Goal: Task Accomplishment & Management: Manage account settings

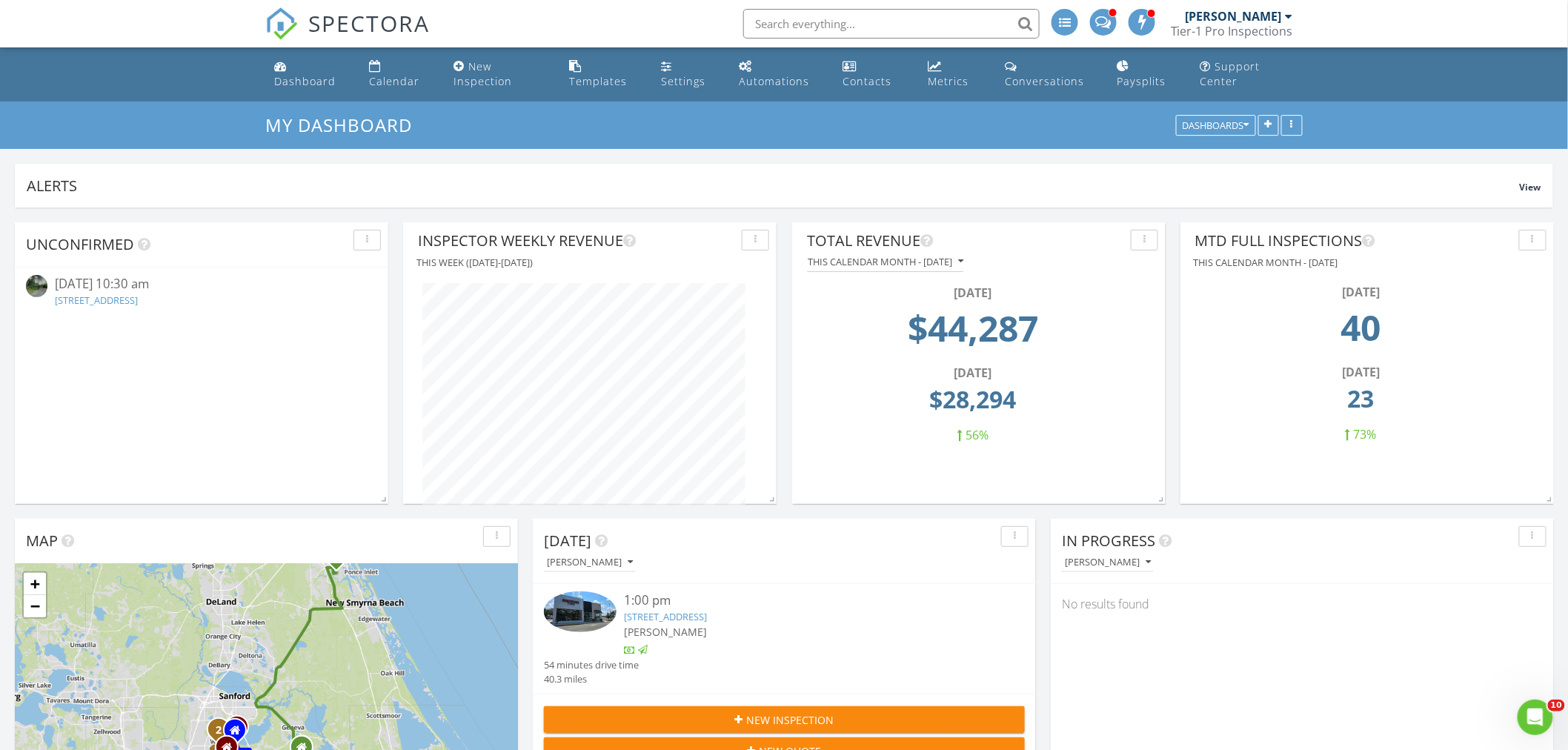
scroll to position [2523, 1594]
click at [138, 298] on link "2418 S Osceola Ave, Orlando, FL 32806" at bounding box center [96, 300] width 83 height 13
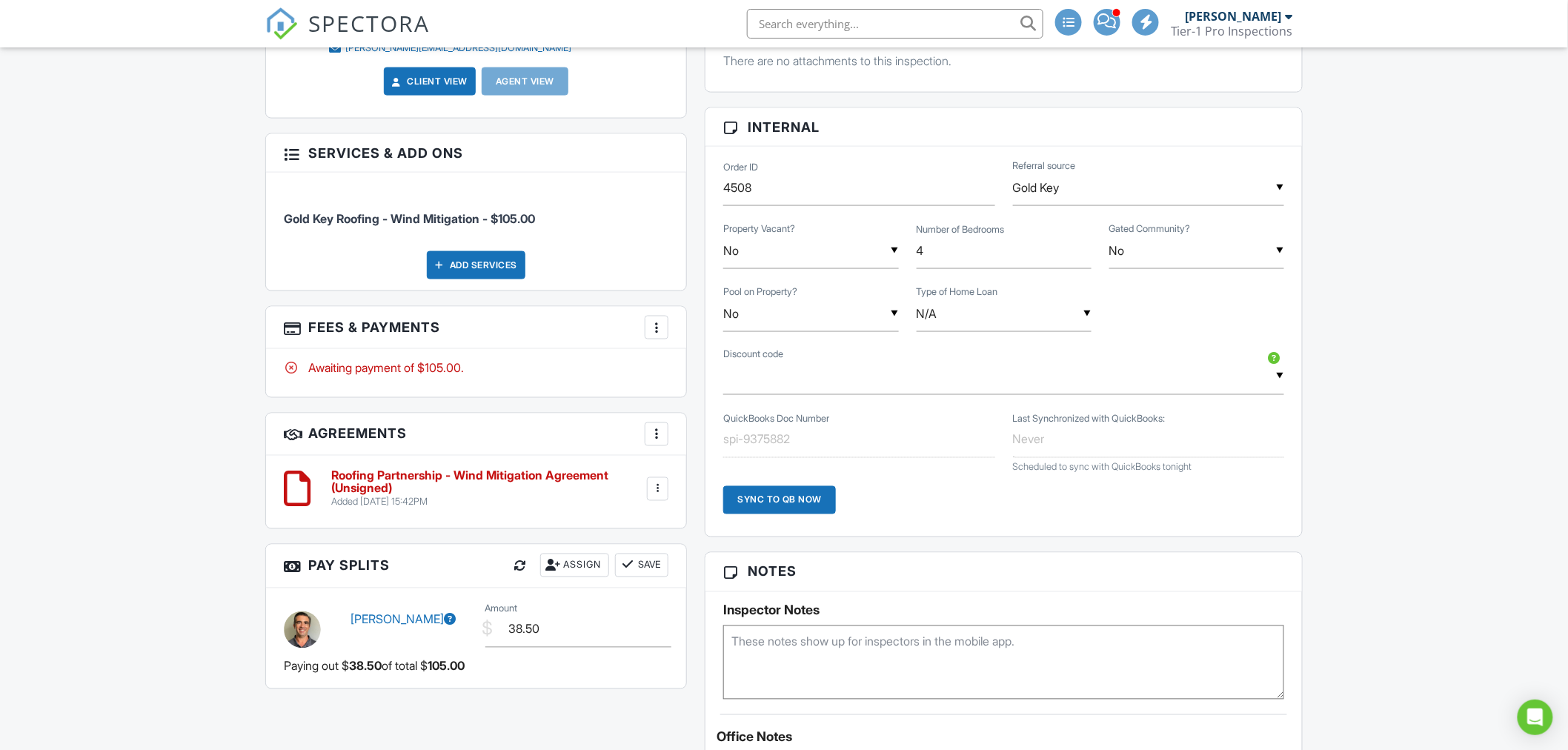
click at [659, 321] on div at bounding box center [656, 327] width 15 height 15
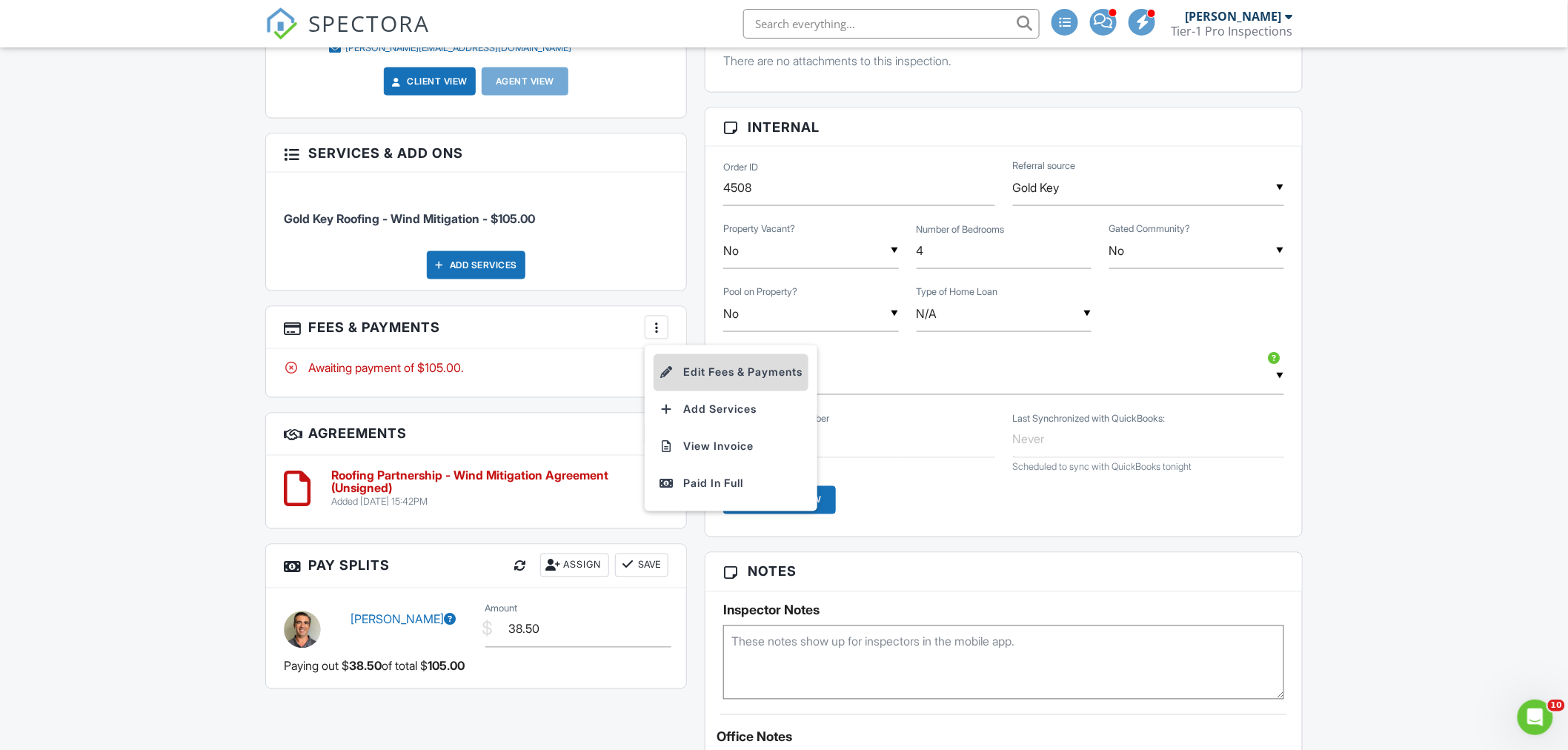
click at [677, 379] on li "Edit Fees & Payments" at bounding box center [730, 372] width 155 height 37
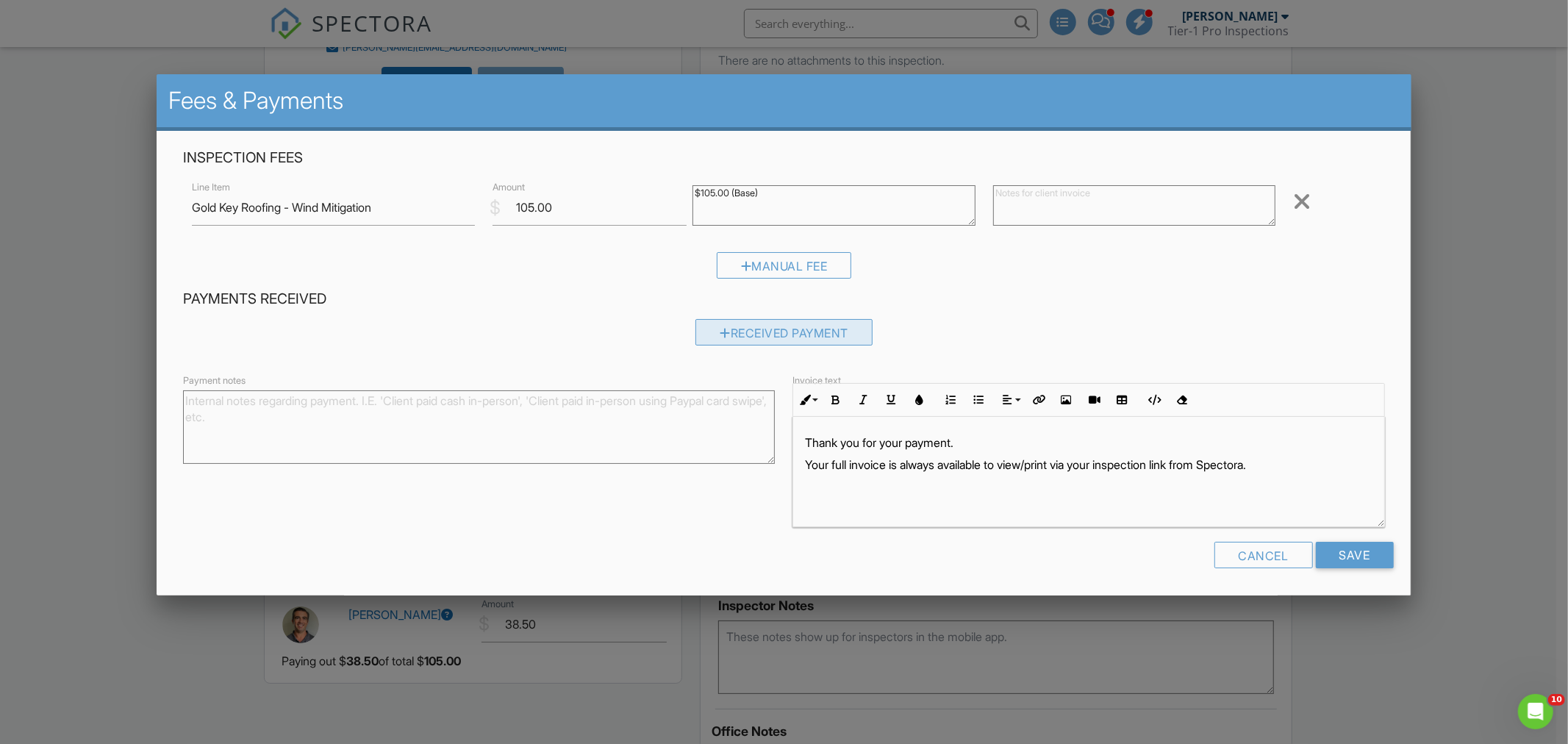
click at [747, 335] on div "Received Payment" at bounding box center [784, 332] width 177 height 26
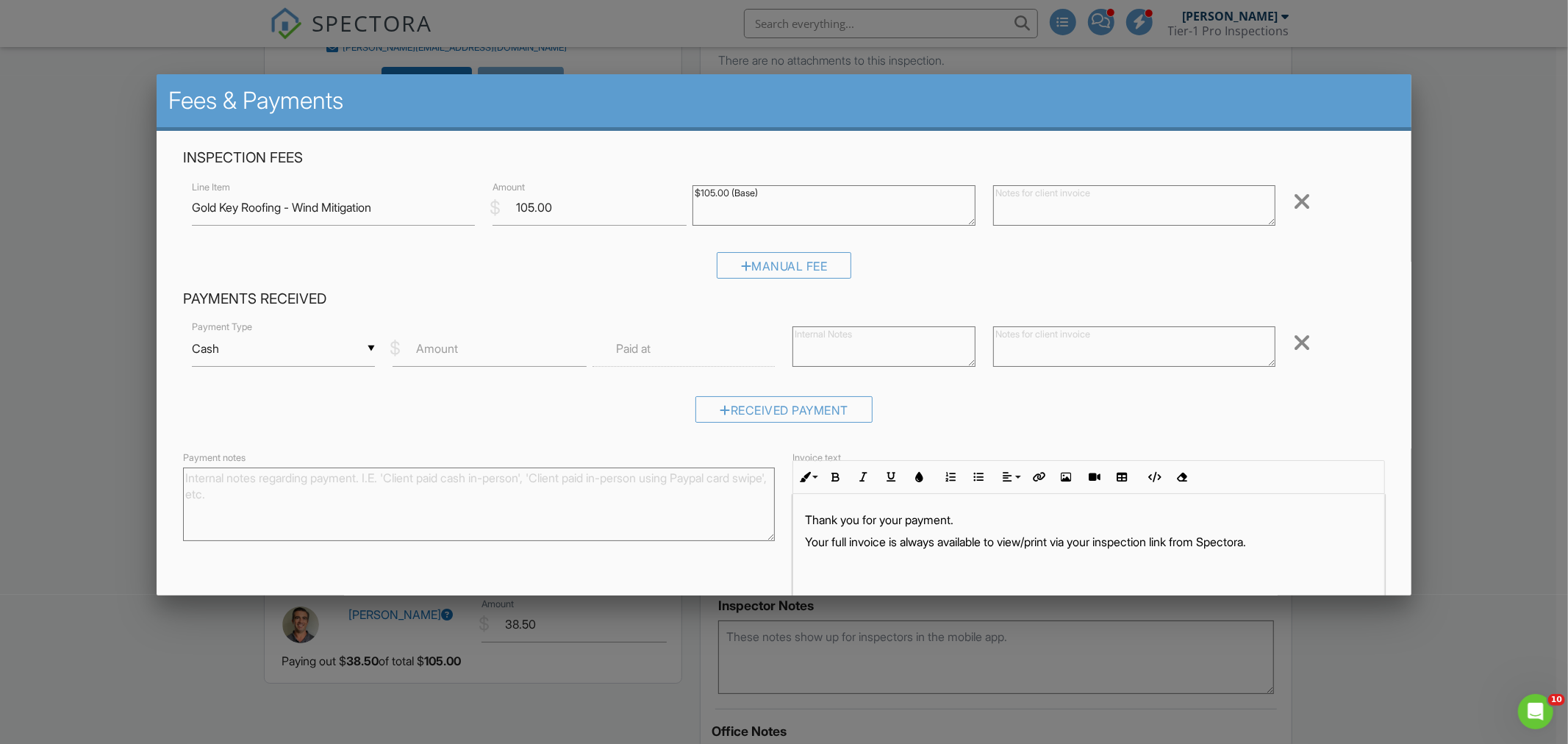
click at [334, 352] on div "▼ Cash Cash Check On-Site Card Other Cash Check On-Site Card Other" at bounding box center [283, 349] width 182 height 36
click at [302, 415] on span "Check" at bounding box center [282, 420] width 158 height 36
type input "Check"
click at [434, 349] on label "Amount" at bounding box center [437, 348] width 42 height 16
click at [434, 349] on input "Amount" at bounding box center [490, 349] width 194 height 36
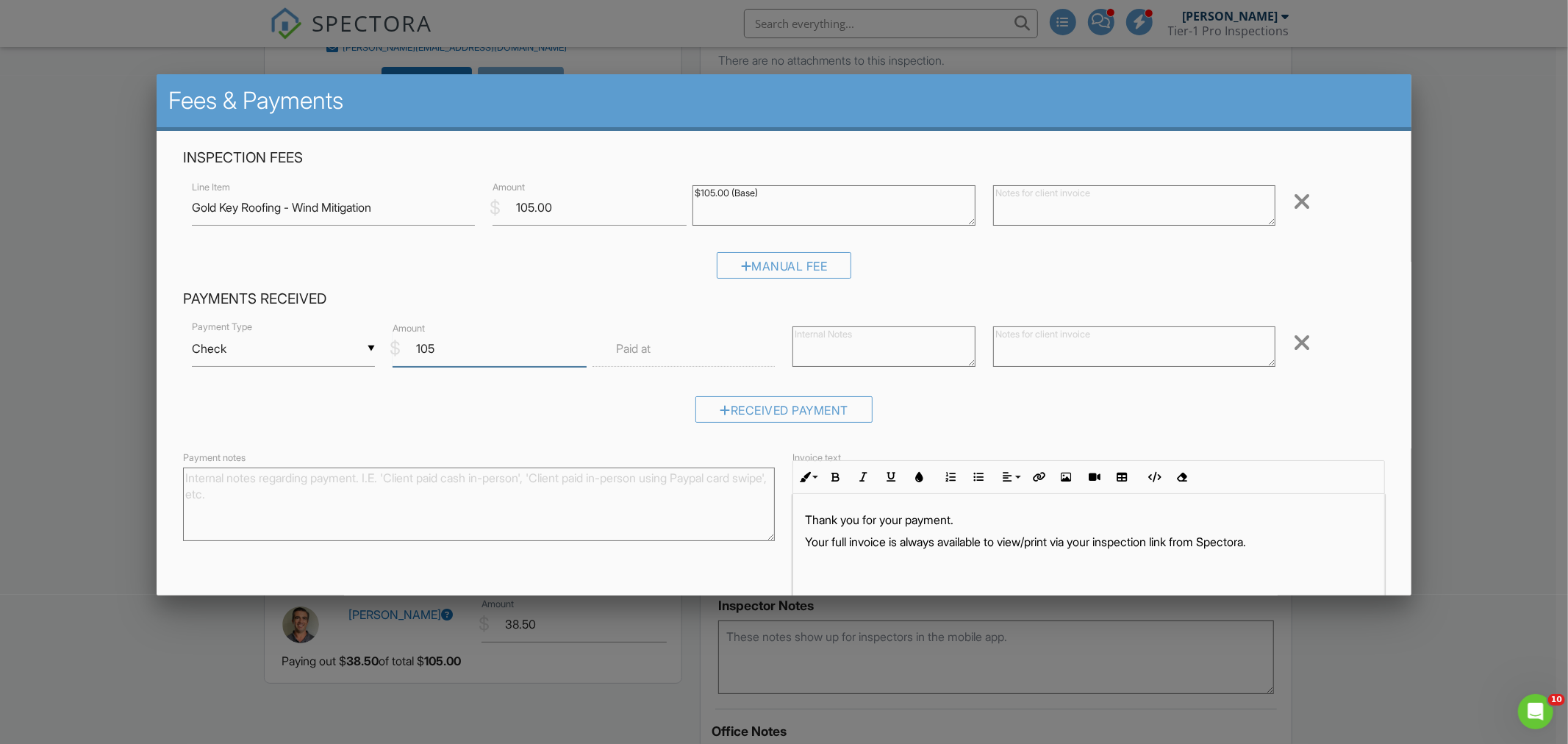
type input "105"
click at [480, 396] on div "Received Payment" at bounding box center [784, 415] width 1201 height 37
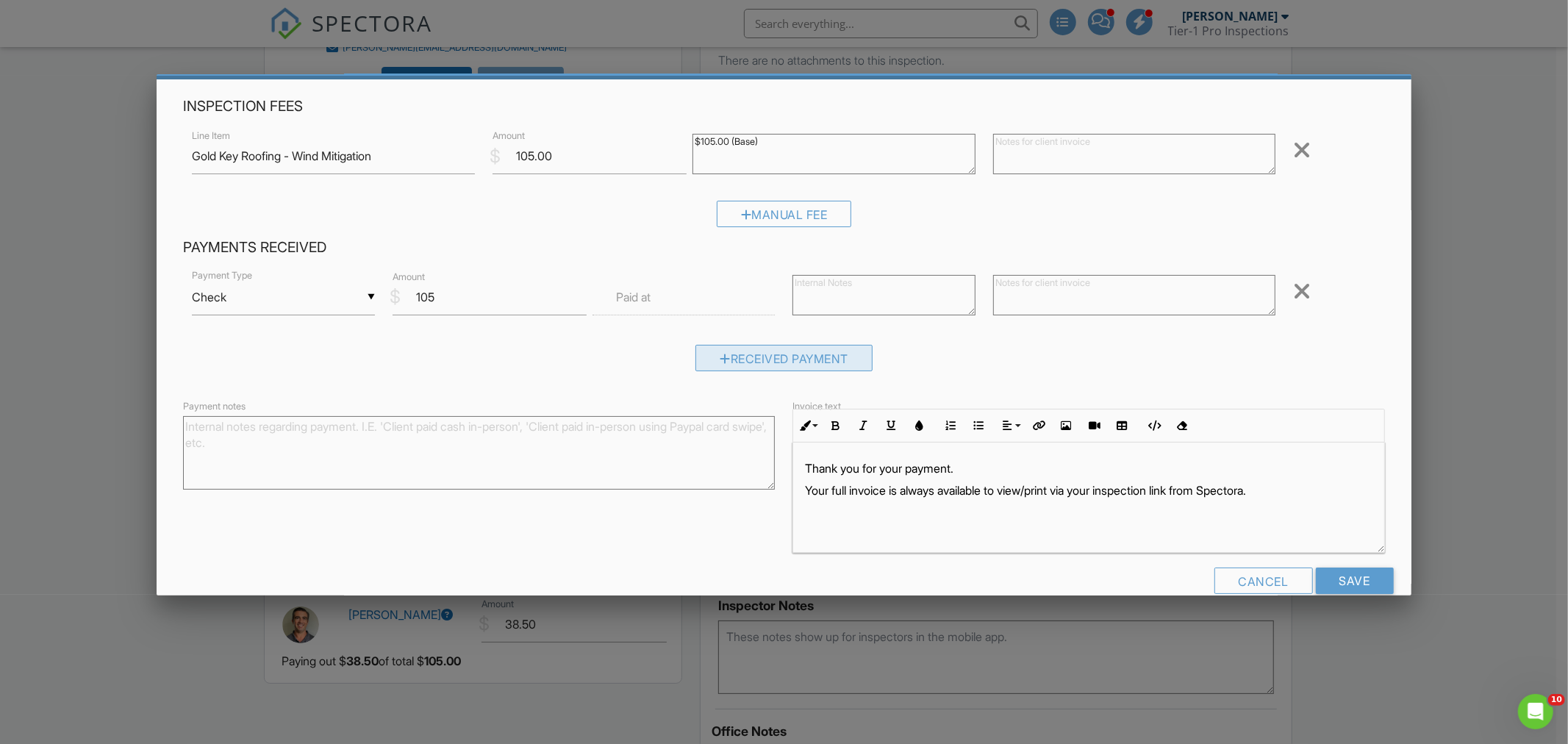
scroll to position [78, 0]
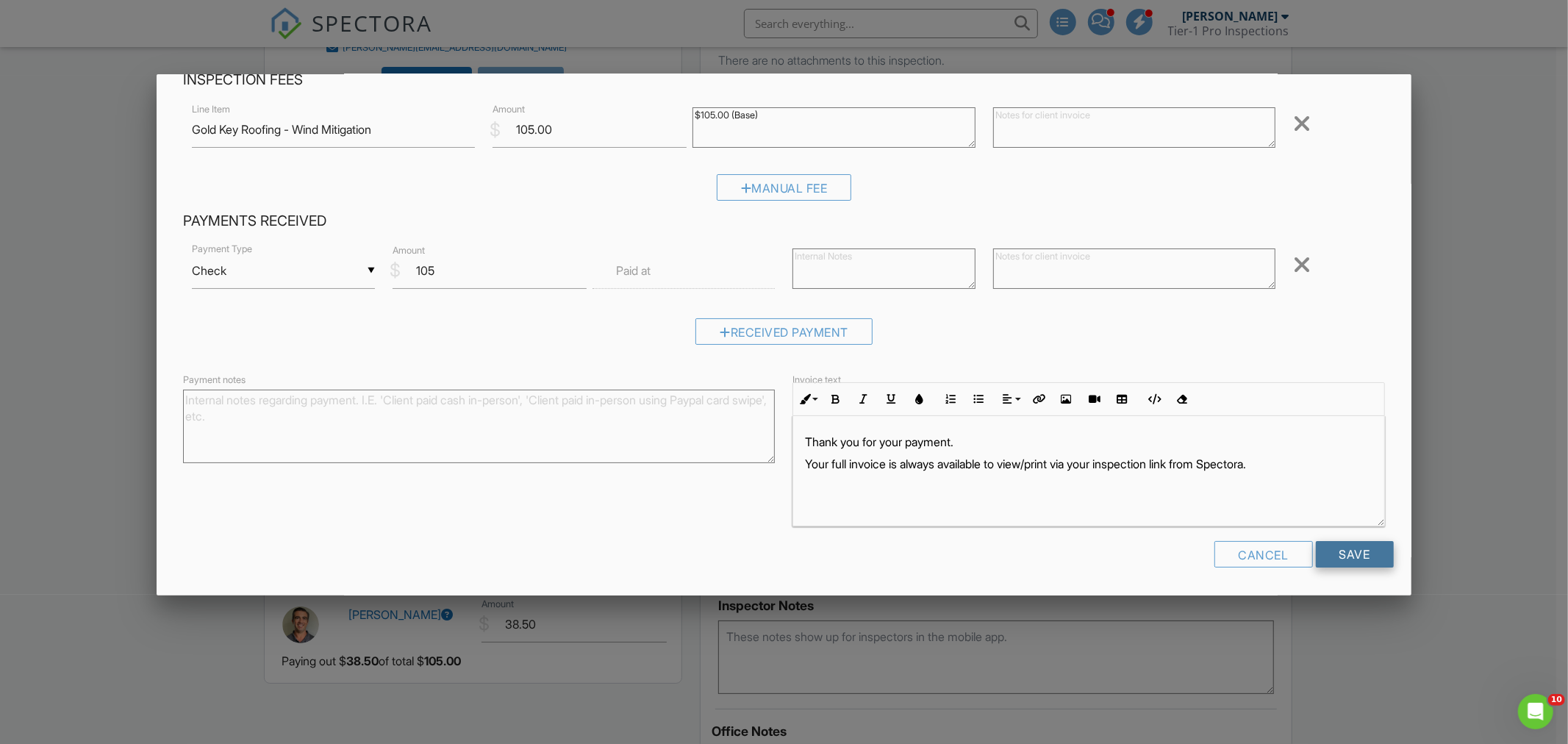
click at [1351, 556] on input "Save" at bounding box center [1355, 554] width 78 height 26
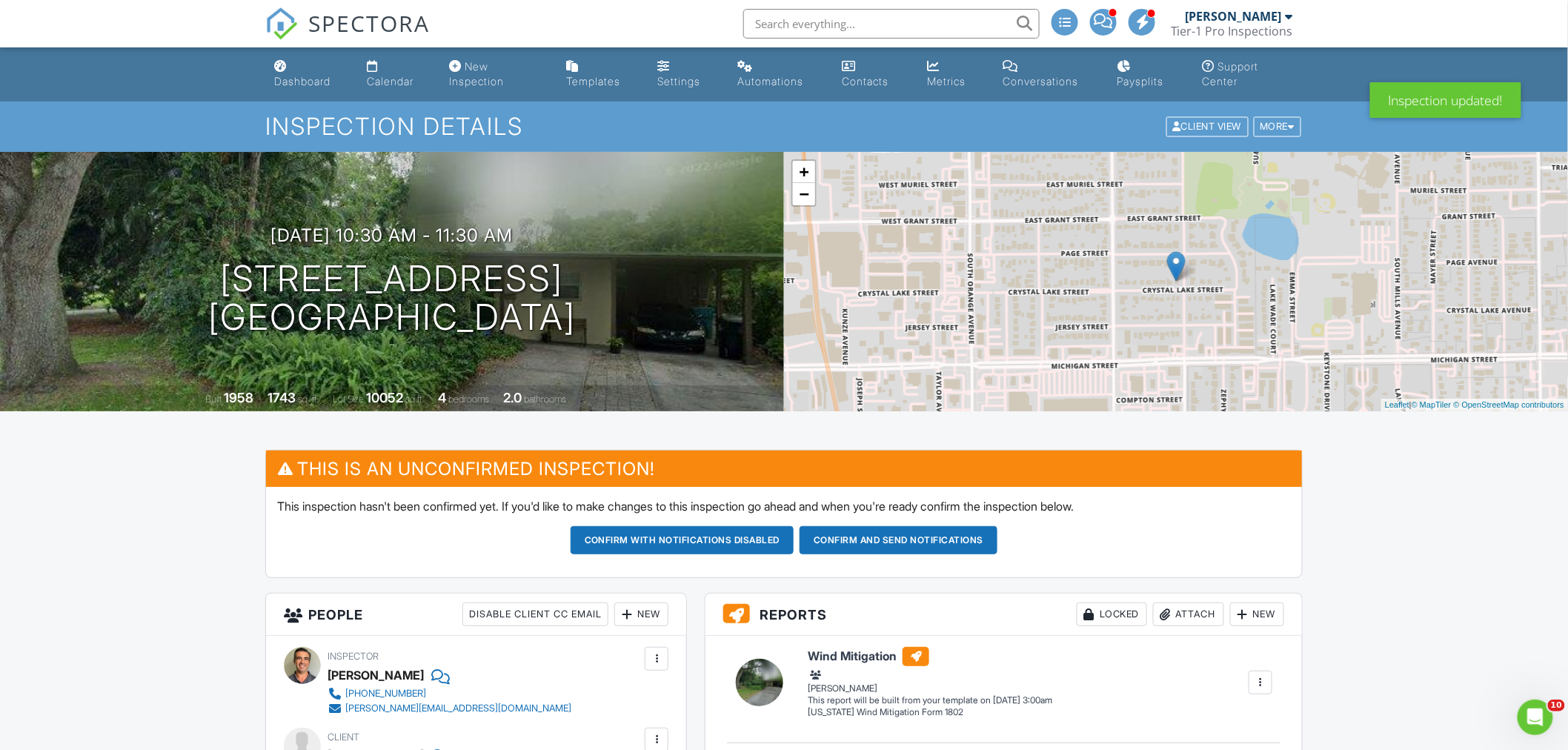
click at [794, 535] on button "Confirm and send notifications" at bounding box center [682, 540] width 224 height 28
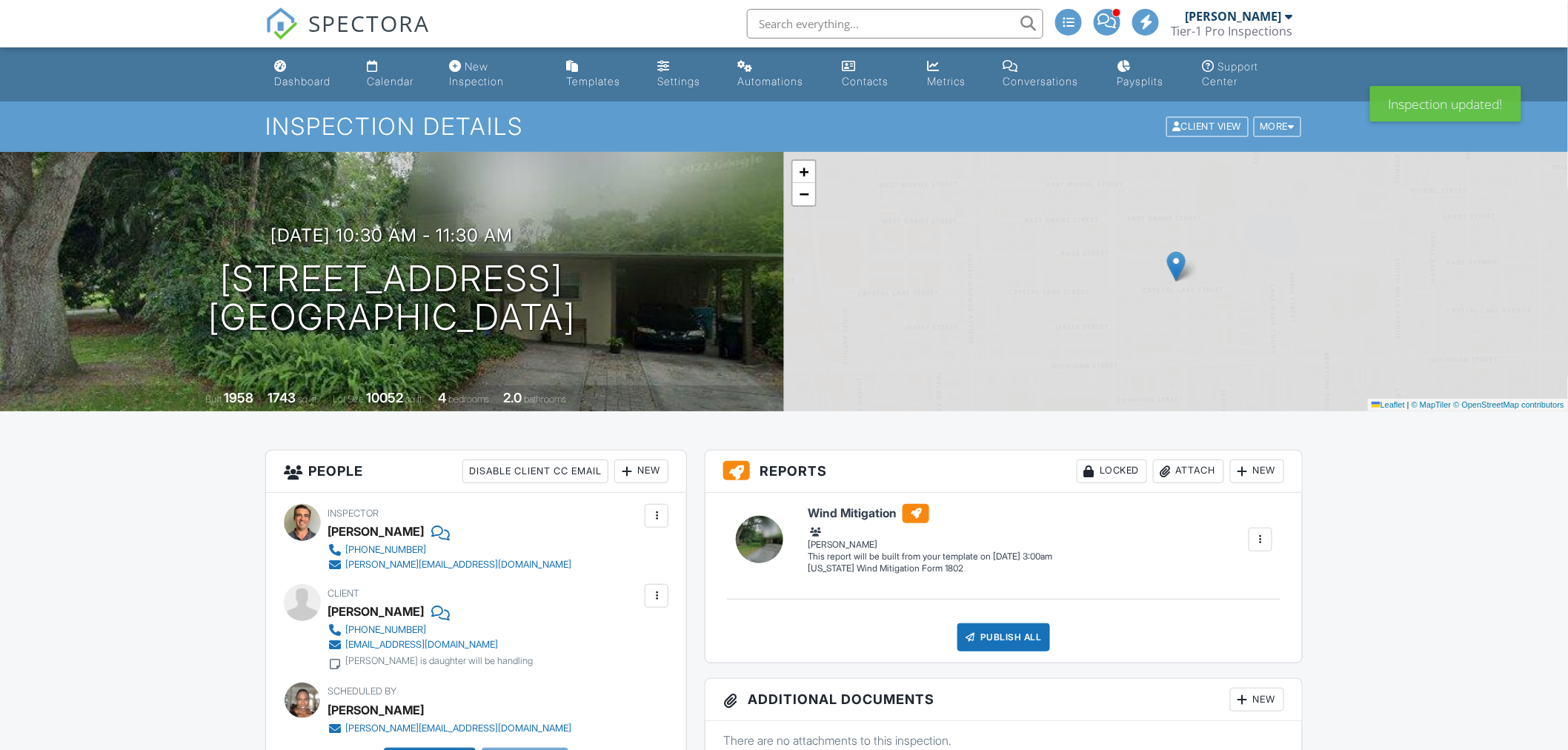
click at [321, 76] on div "Dashboard" at bounding box center [303, 81] width 56 height 12
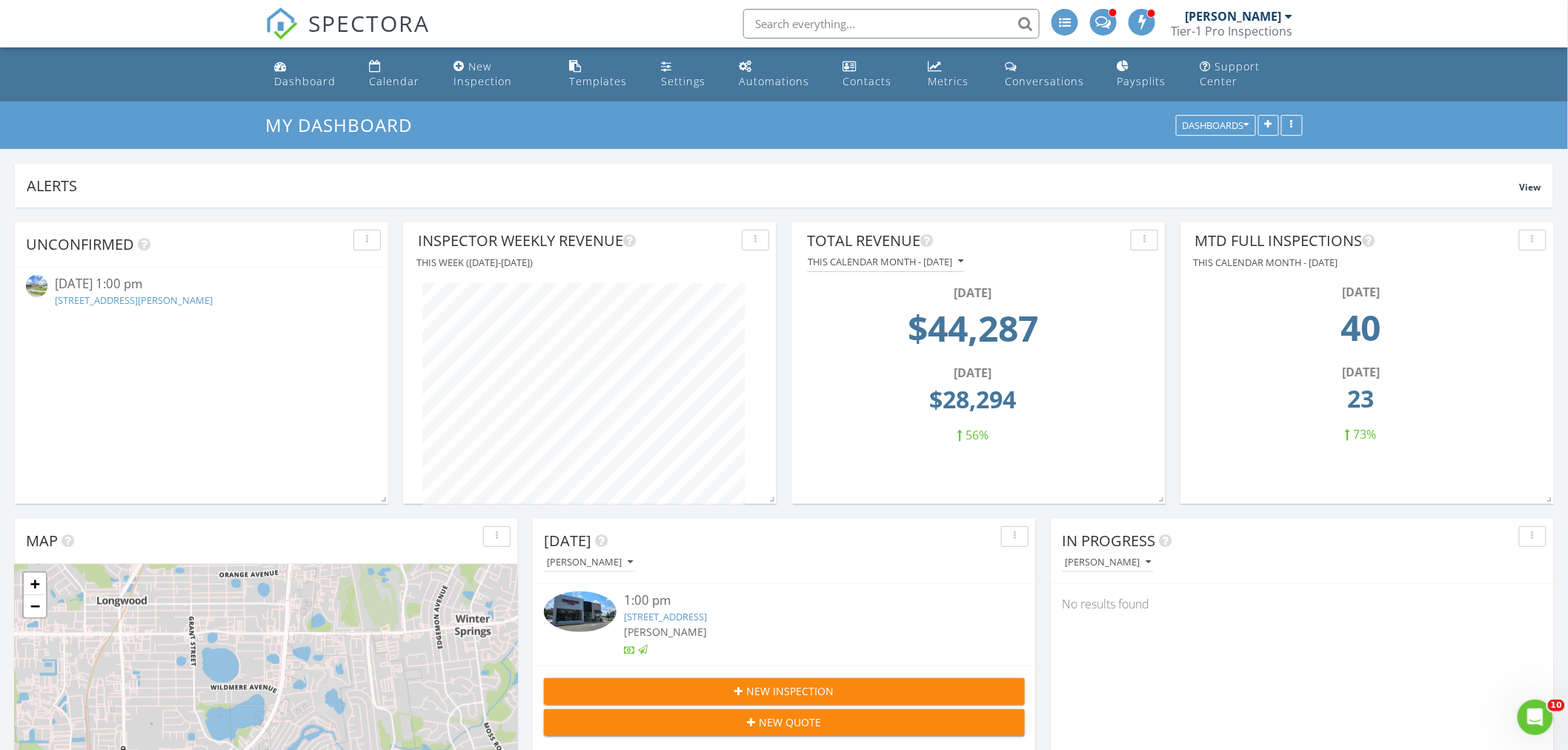
scroll to position [281, 372]
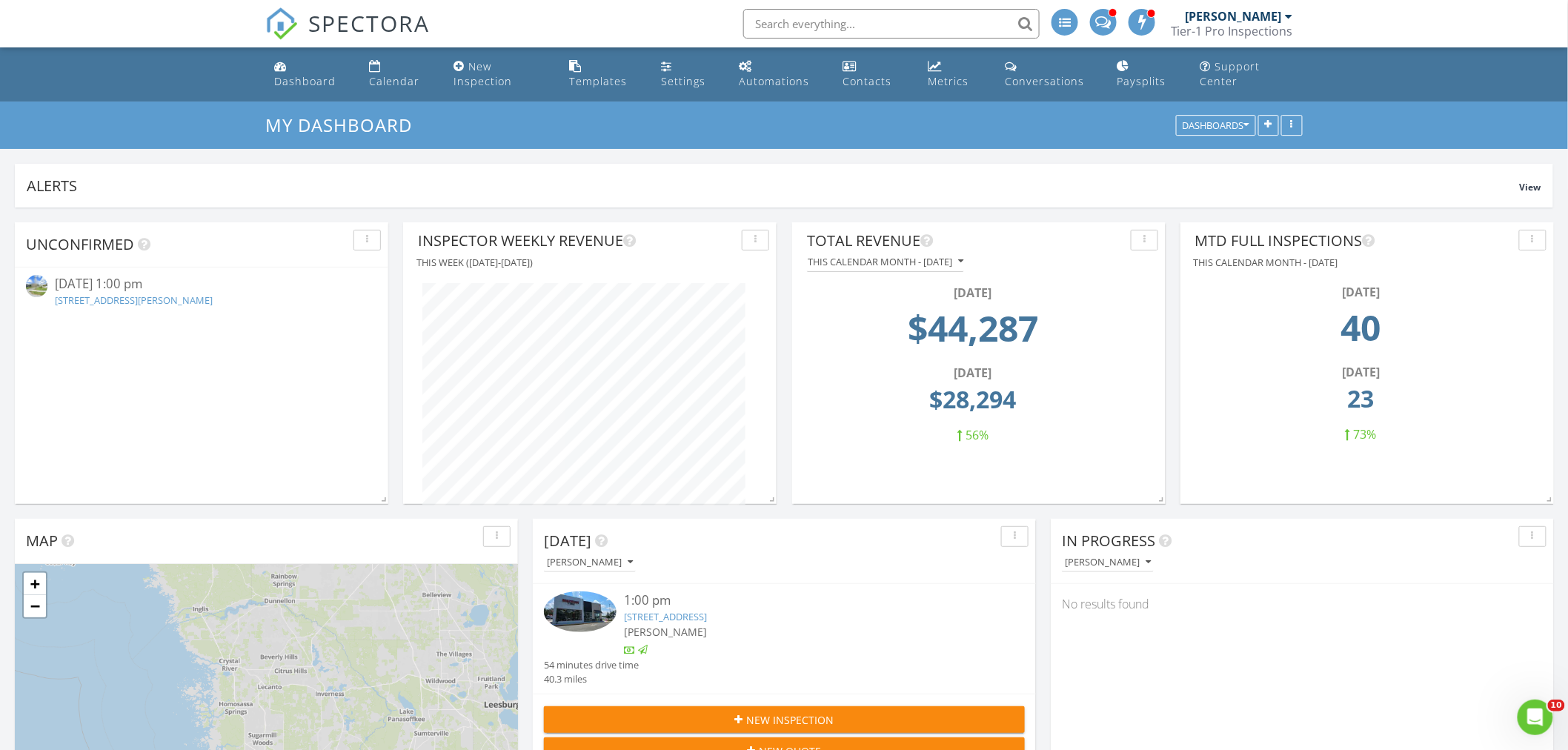
click at [164, 298] on link "2625 Taft Ave, Orlando, FL 32804" at bounding box center [133, 300] width 158 height 13
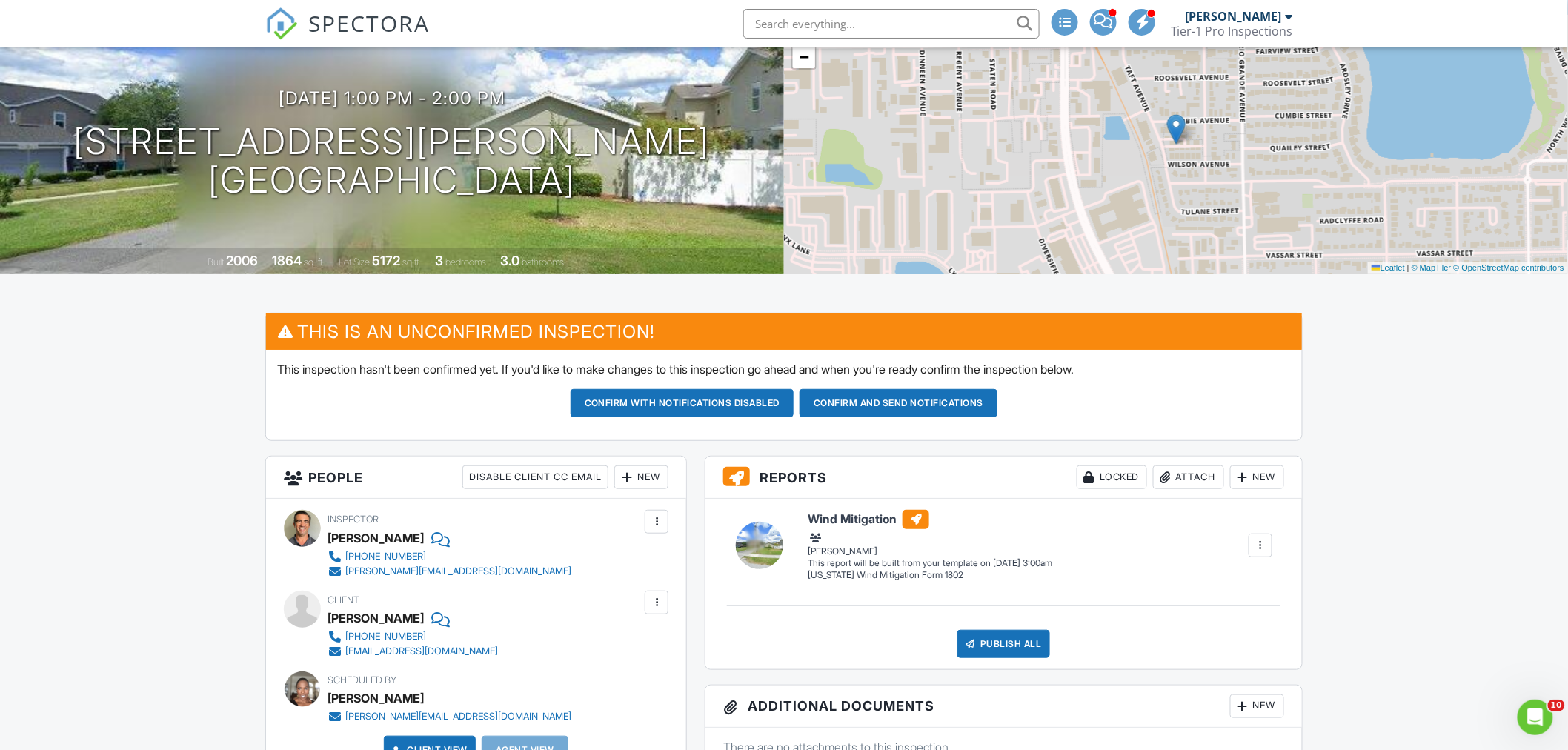
click at [794, 405] on button "Confirm and send notifications" at bounding box center [682, 403] width 224 height 28
